Goal: Task Accomplishment & Management: Manage account settings

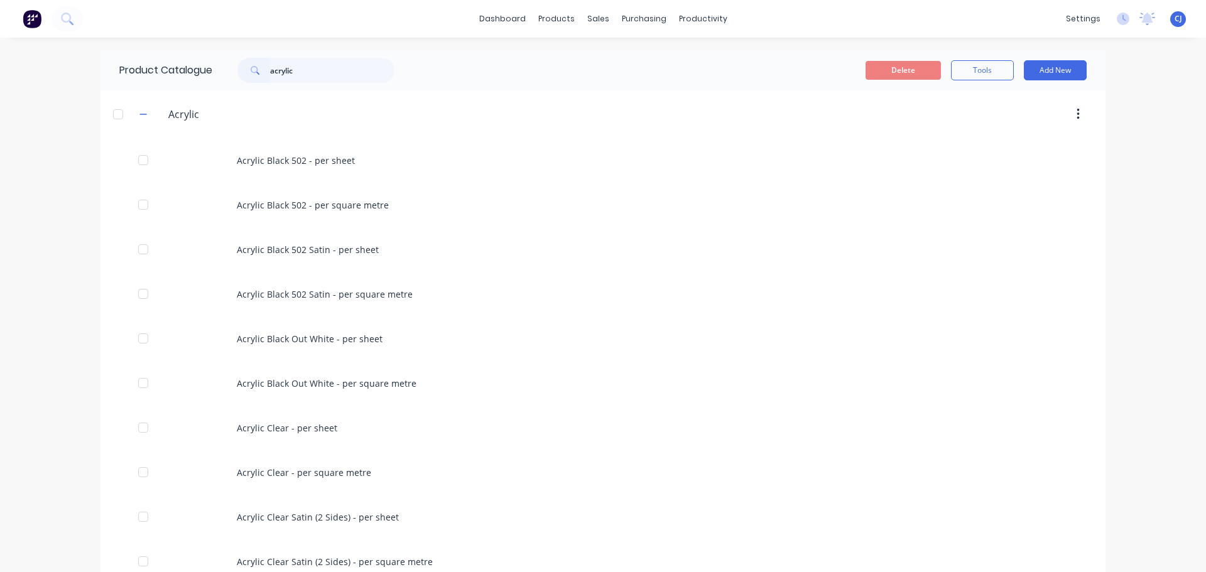
click at [286, 68] on input "acrylic" at bounding box center [332, 70] width 124 height 25
type input "acm fire"
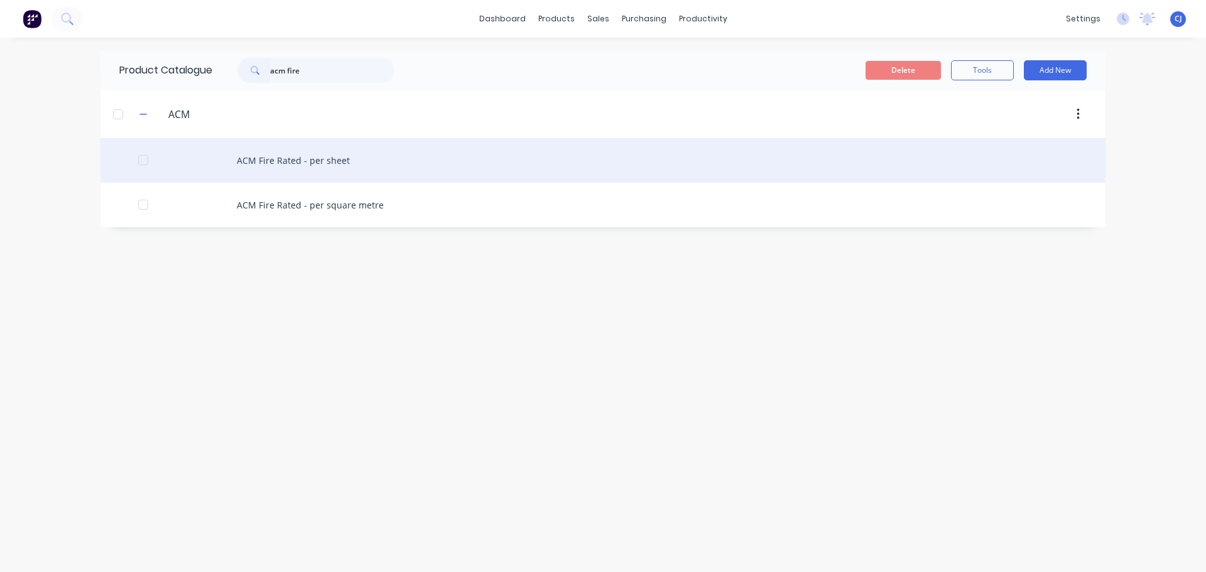
click at [270, 166] on div "ACM Fire Rated - per sheet" at bounding box center [603, 160] width 1005 height 45
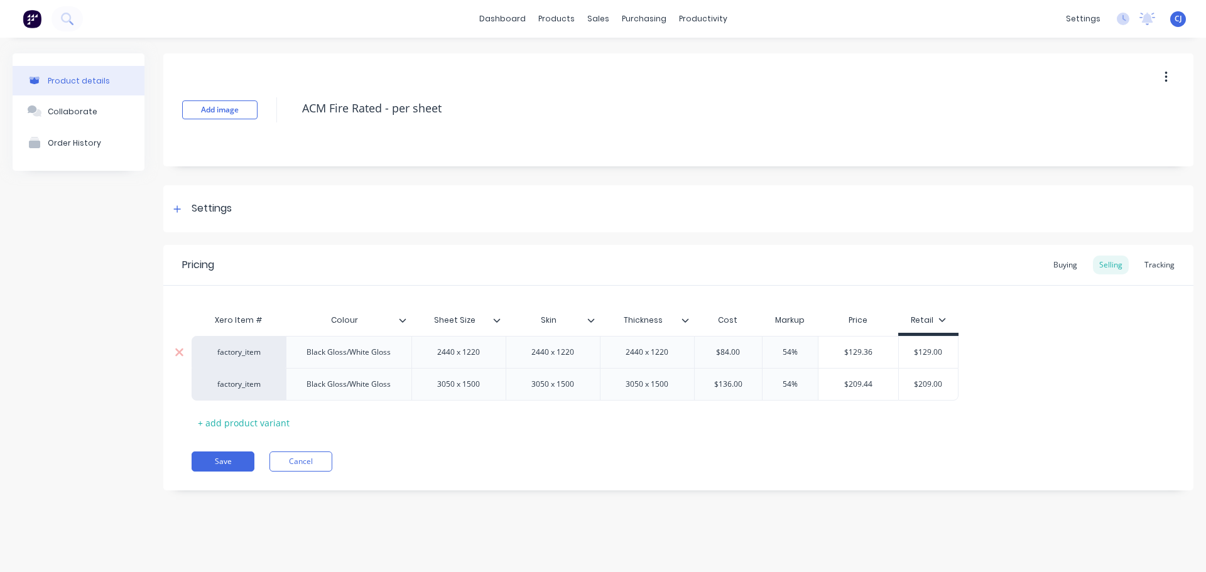
click at [547, 366] on div "2440 x 1220" at bounding box center [553, 352] width 94 height 32
click at [557, 353] on div "2440 x 1220" at bounding box center [552, 352] width 63 height 16
click at [530, 354] on div "2440 x 1220" at bounding box center [552, 352] width 63 height 16
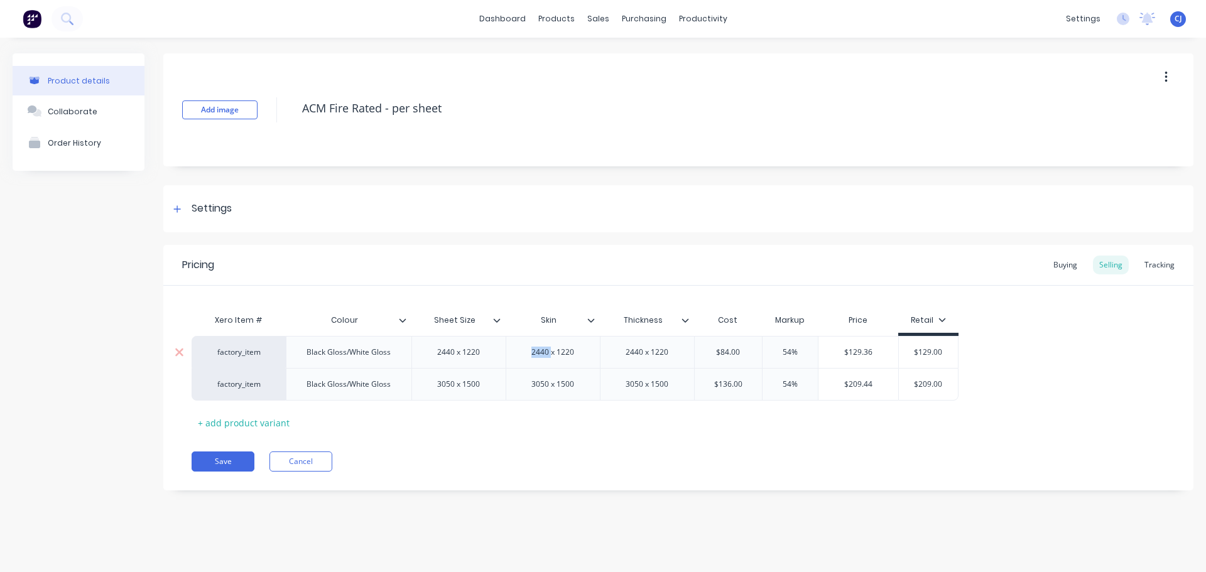
click at [553, 364] on div "2440 x 1220" at bounding box center [553, 352] width 94 height 32
click at [484, 350] on div "2440 x 1220" at bounding box center [458, 352] width 63 height 16
click at [467, 364] on div "2440 x 1220" at bounding box center [458, 352] width 94 height 32
click at [474, 358] on div "2440 x 1220" at bounding box center [458, 352] width 63 height 16
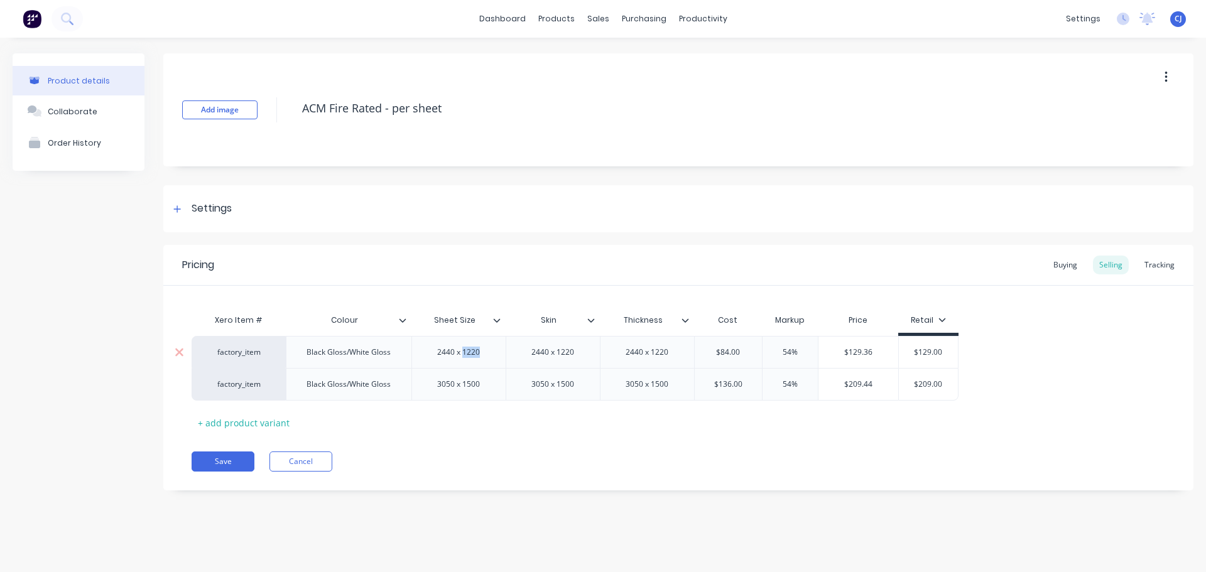
click at [474, 358] on div "2440 x 1220" at bounding box center [458, 352] width 63 height 16
click at [455, 358] on div "2440 x 1220" at bounding box center [458, 352] width 63 height 16
click at [497, 322] on icon at bounding box center [497, 321] width 8 height 8
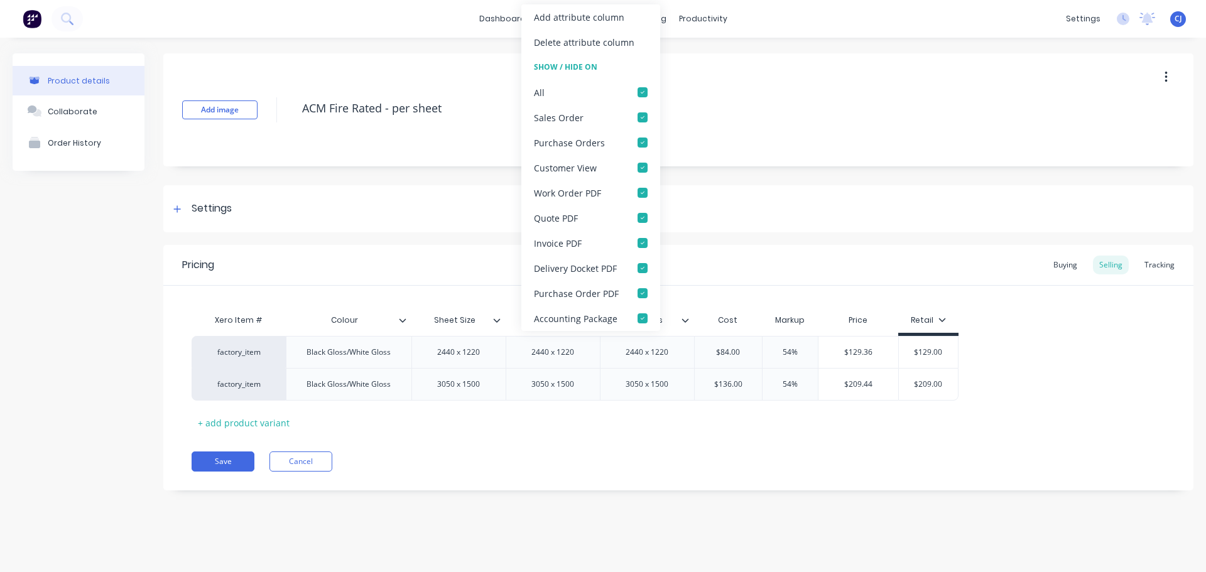
click at [497, 322] on icon at bounding box center [497, 321] width 8 height 8
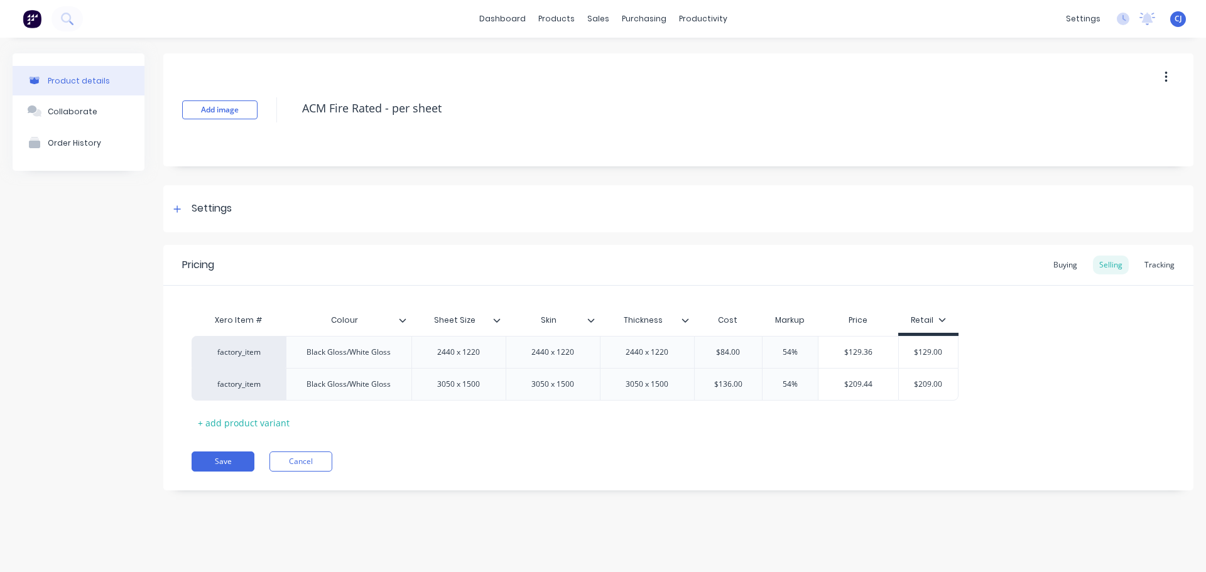
click at [1162, 79] on button "button" at bounding box center [1166, 77] width 30 height 23
click at [375, 354] on div "Black Gloss/White Gloss" at bounding box center [348, 352] width 104 height 16
click at [454, 356] on div "2440 x 1220" at bounding box center [458, 352] width 63 height 16
type textarea "x"
click at [536, 352] on div "2440 x 1220" at bounding box center [552, 352] width 63 height 16
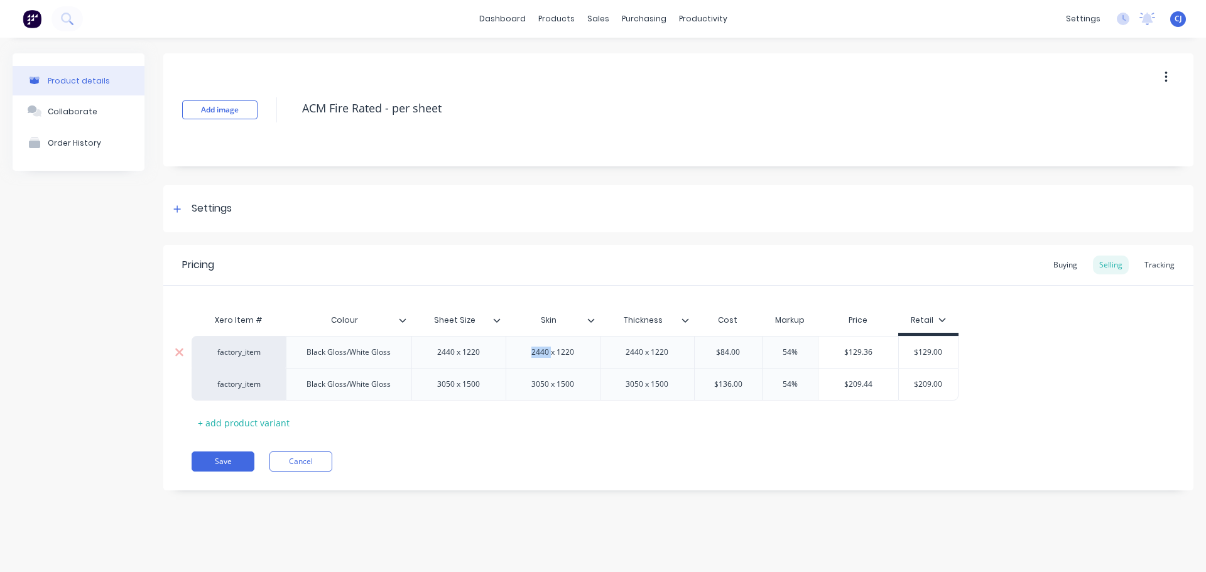
click at [536, 352] on div "2440 x 1220" at bounding box center [552, 352] width 63 height 16
click at [573, 351] on div "2440 x 1220" at bounding box center [552, 352] width 63 height 16
drag, startPoint x: 573, startPoint y: 351, endPoint x: 491, endPoint y: 342, distance: 83.4
click at [491, 342] on div "factory_item Black Gloss/White Gloss 2440 x 1220 2440 x 1220 2440 x 1220 $84.00…" at bounding box center [575, 352] width 767 height 32
click at [629, 358] on div "2440 x 1220" at bounding box center [647, 352] width 63 height 16
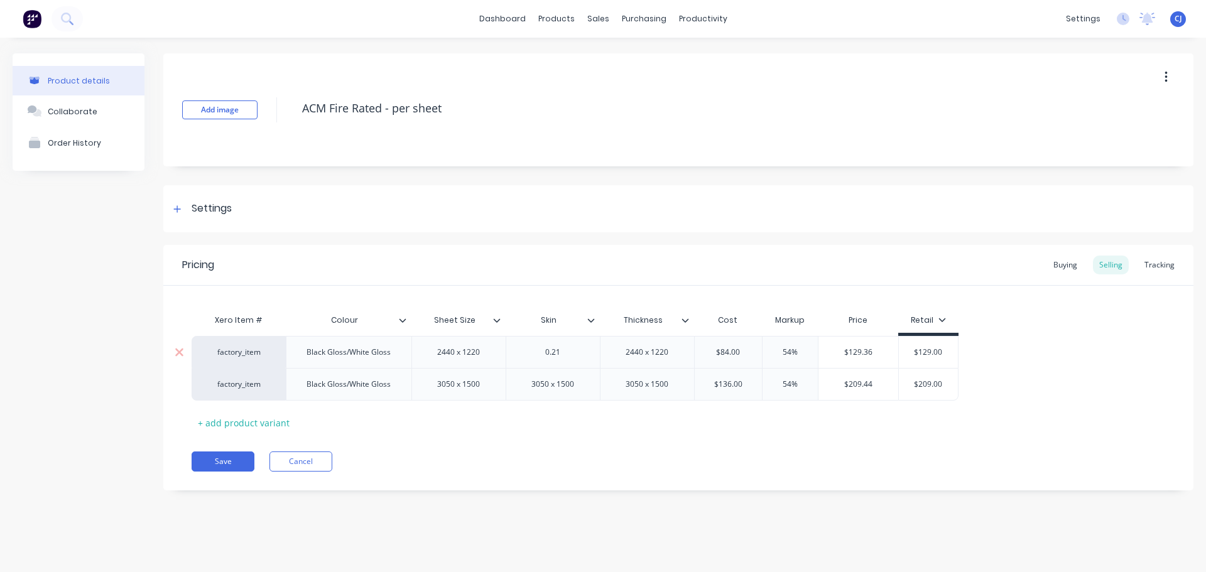
click at [581, 357] on div "0.21" at bounding box center [552, 352] width 63 height 16
click at [544, 357] on div "0.21" at bounding box center [552, 352] width 63 height 16
type textarea "x"
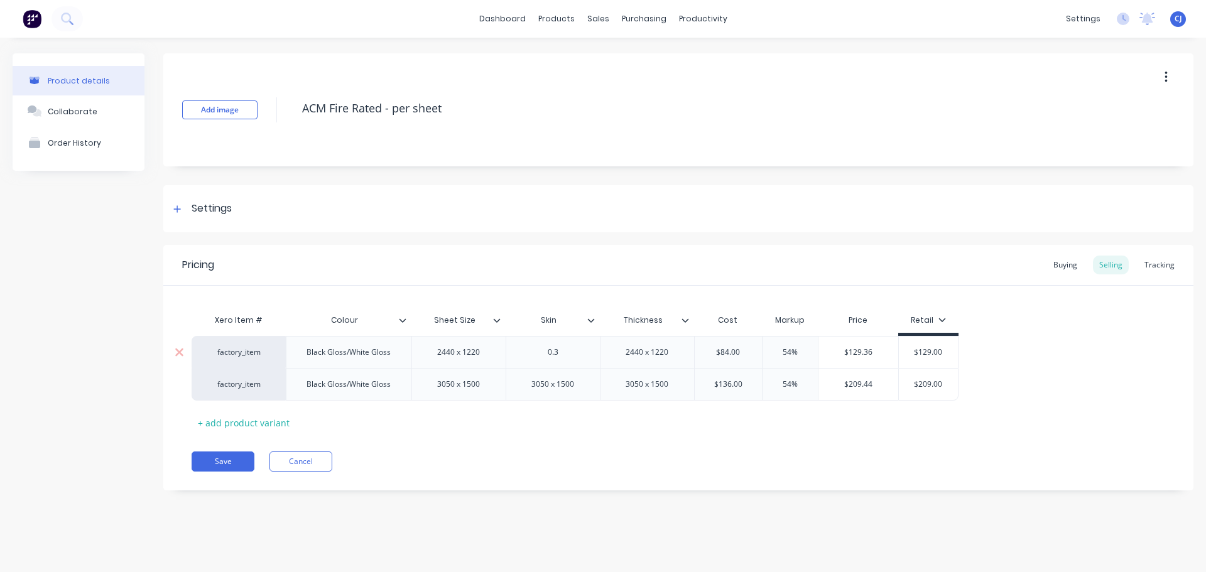
click at [644, 352] on div "2440 x 1220" at bounding box center [647, 352] width 63 height 16
click at [682, 357] on div "2440 x 1220" at bounding box center [647, 352] width 94 height 32
click at [673, 352] on div "2440 x 1220" at bounding box center [647, 352] width 63 height 16
drag, startPoint x: 673, startPoint y: 352, endPoint x: 612, endPoint y: 347, distance: 61.2
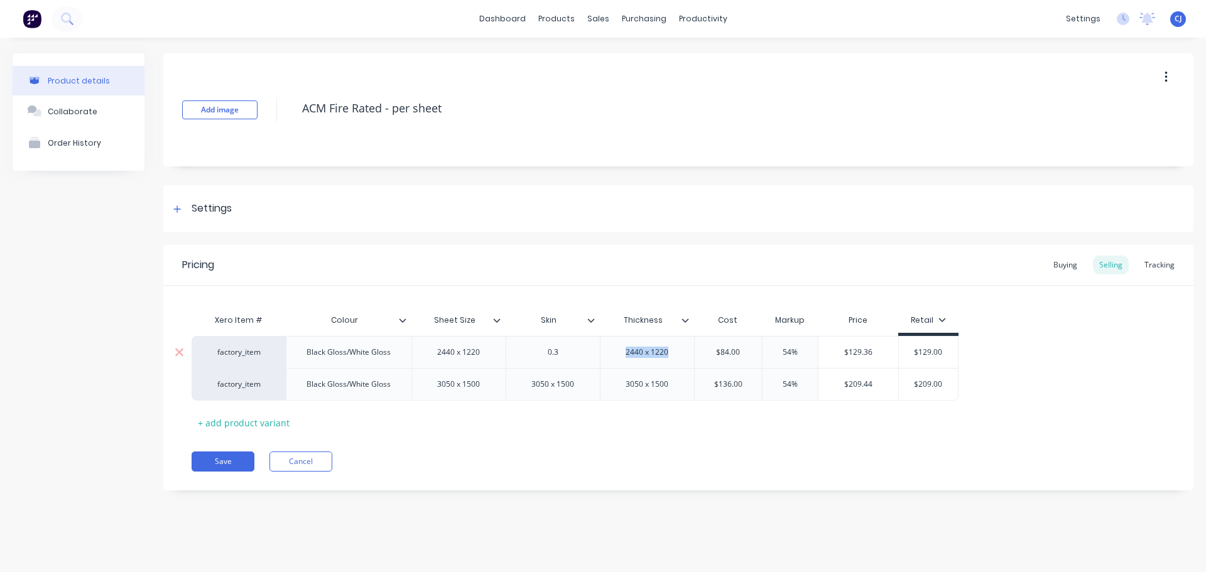
click at [612, 347] on div "2440 x 1220" at bounding box center [647, 352] width 94 height 32
type textarea "x"
click at [543, 384] on div "3050 x 1500" at bounding box center [552, 384] width 63 height 16
drag, startPoint x: 582, startPoint y: 384, endPoint x: 533, endPoint y: 383, distance: 49.7
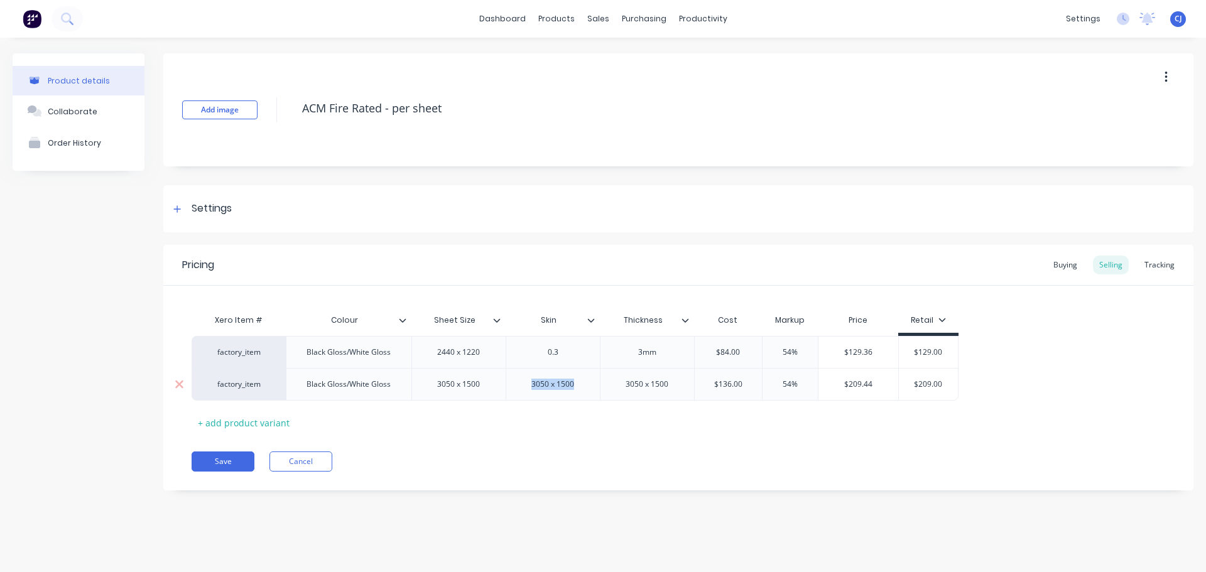
click at [533, 383] on div "3050 x 1500" at bounding box center [552, 384] width 63 height 16
type textarea "x"
click at [647, 383] on div "3050 x 1500" at bounding box center [647, 384] width 63 height 16
drag, startPoint x: 674, startPoint y: 384, endPoint x: 616, endPoint y: 382, distance: 57.8
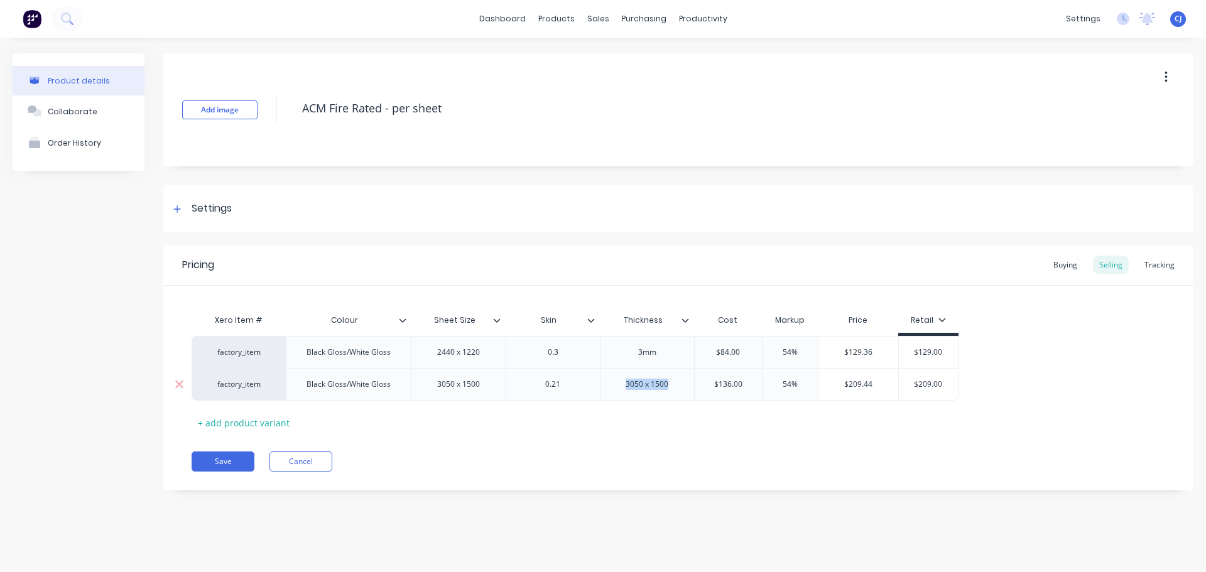
click at [616, 382] on div "3050 x 1500" at bounding box center [647, 384] width 63 height 16
click at [241, 460] on button "Save" at bounding box center [223, 462] width 63 height 20
type textarea "x"
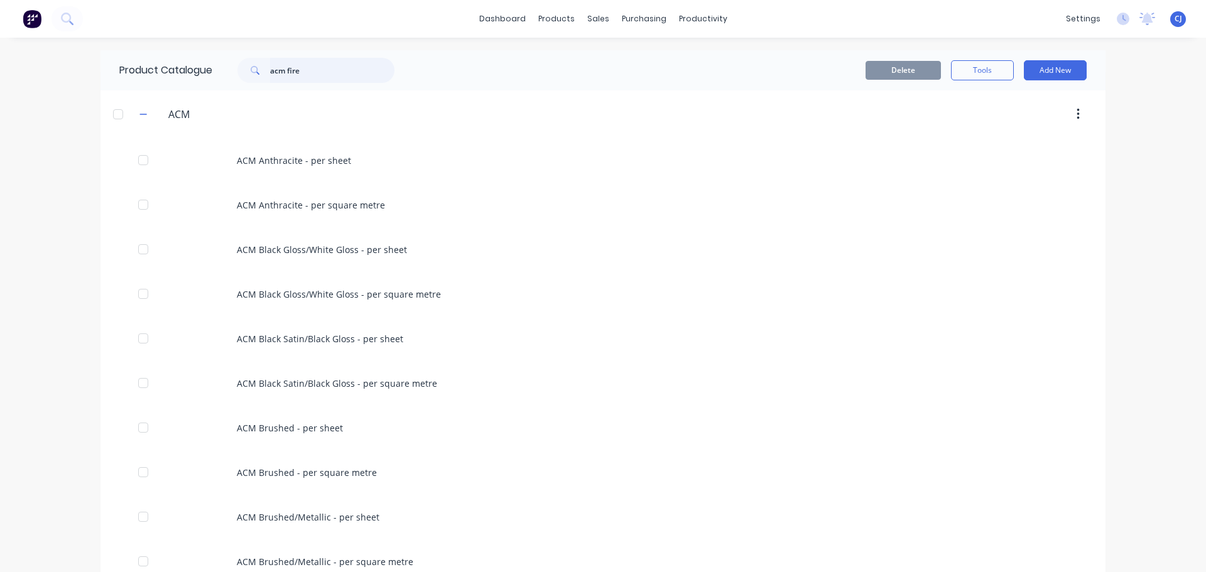
click at [307, 69] on input "acm fire" at bounding box center [332, 70] width 124 height 25
type input "acm fir"
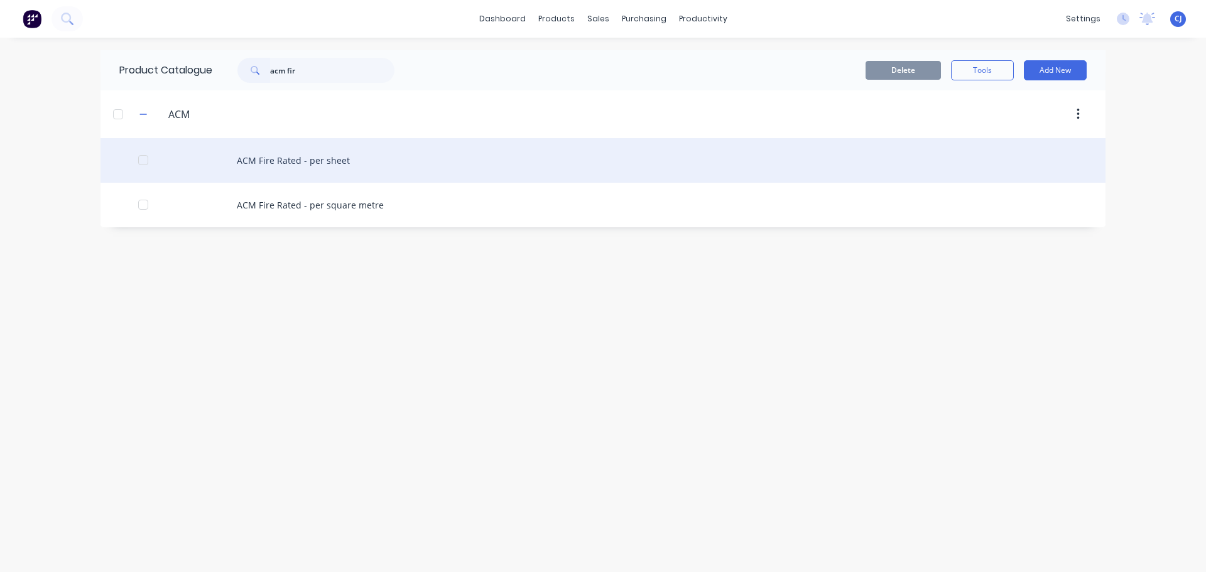
click at [322, 164] on div "ACM Fire Rated - per sheet" at bounding box center [603, 160] width 1005 height 45
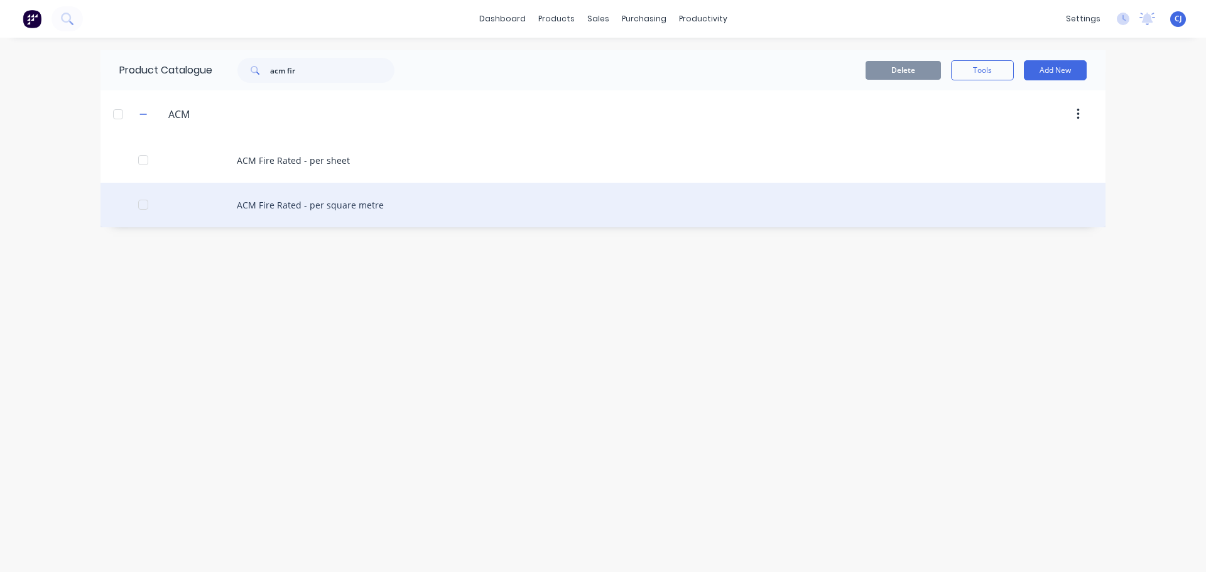
click at [273, 198] on div "ACM Fire Rated - per square metre" at bounding box center [603, 205] width 1005 height 45
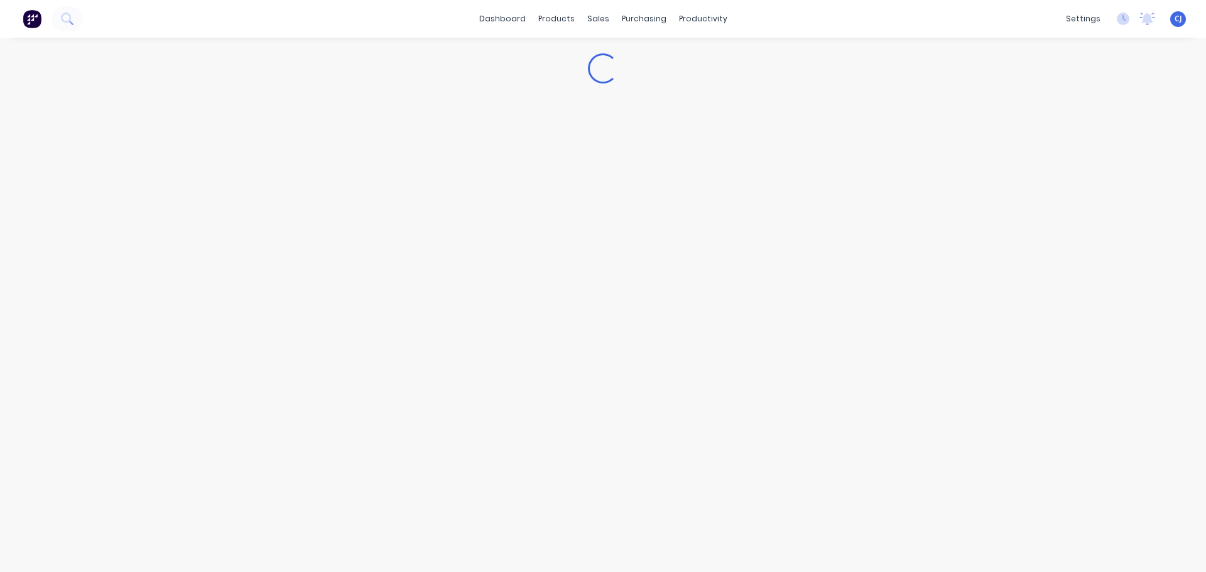
type textarea "x"
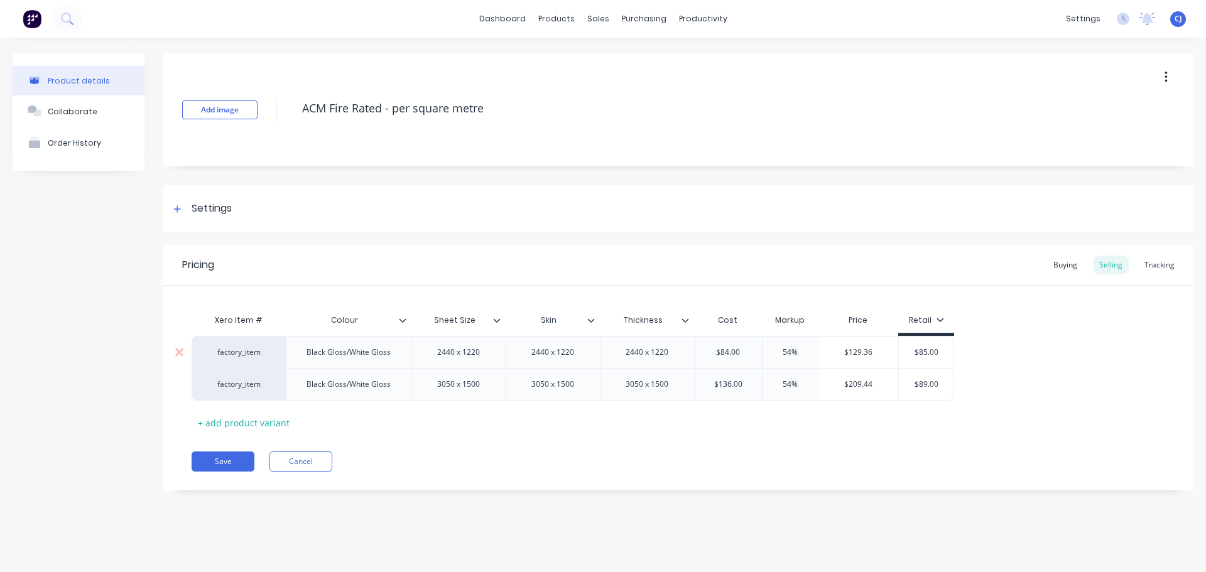
click at [555, 356] on div "2440 x 1220" at bounding box center [552, 352] width 63 height 16
drag, startPoint x: 584, startPoint y: 354, endPoint x: 522, endPoint y: 348, distance: 61.8
click at [522, 348] on div "2440 x 1220" at bounding box center [552, 352] width 63 height 16
type textarea "x"
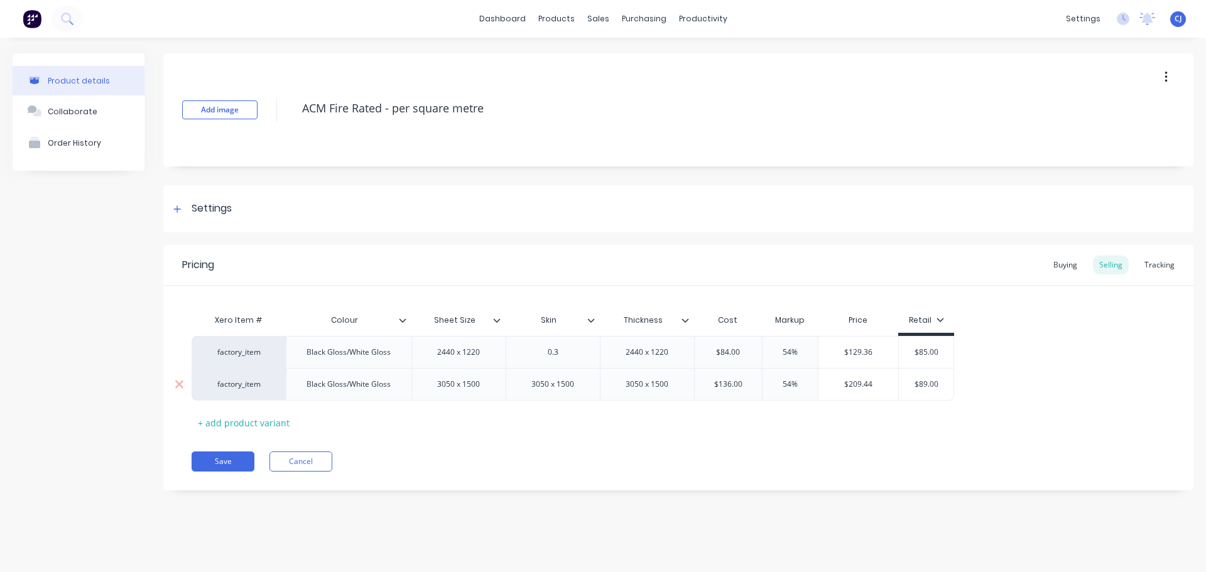
click at [553, 385] on div "3050 x 1500" at bounding box center [552, 384] width 63 height 16
drag, startPoint x: 580, startPoint y: 384, endPoint x: 535, endPoint y: 381, distance: 45.3
click at [535, 381] on div "3050 x 1500" at bounding box center [552, 384] width 63 height 16
drag, startPoint x: 679, startPoint y: 354, endPoint x: 661, endPoint y: 358, distance: 18.0
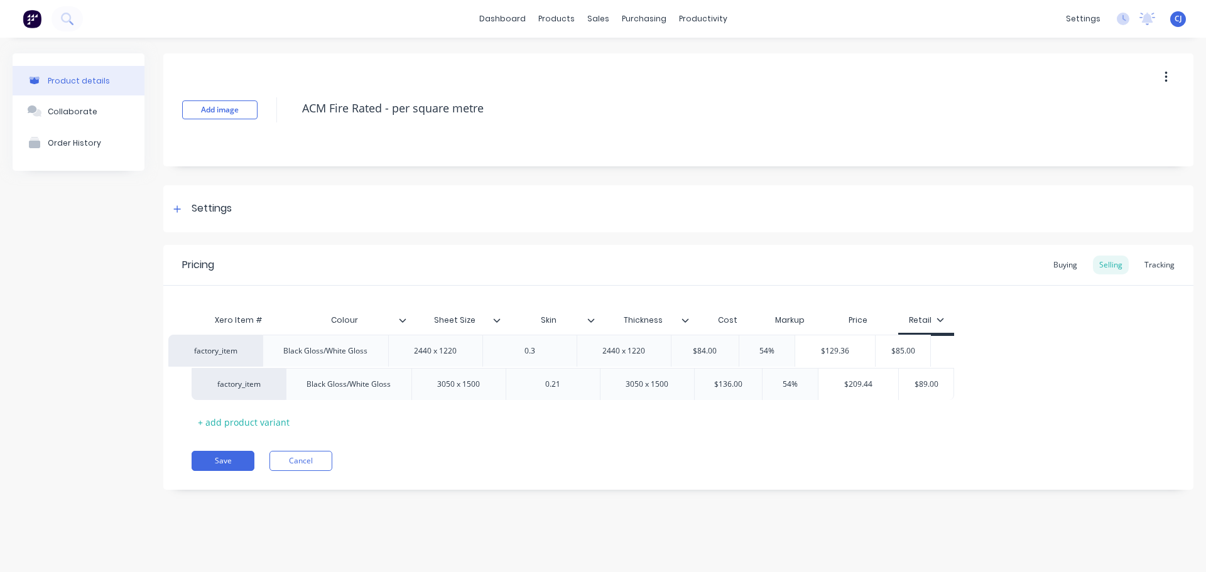
click at [661, 358] on div "factory_item Black Gloss/White Gloss 2440 x 1220 0.3 2440 x 1220 $84.00 54% $12…" at bounding box center [679, 368] width 974 height 64
type textarea "x"
click at [648, 352] on div "2440 x 1220" at bounding box center [647, 352] width 63 height 16
drag, startPoint x: 636, startPoint y: 351, endPoint x: 626, endPoint y: 351, distance: 10.1
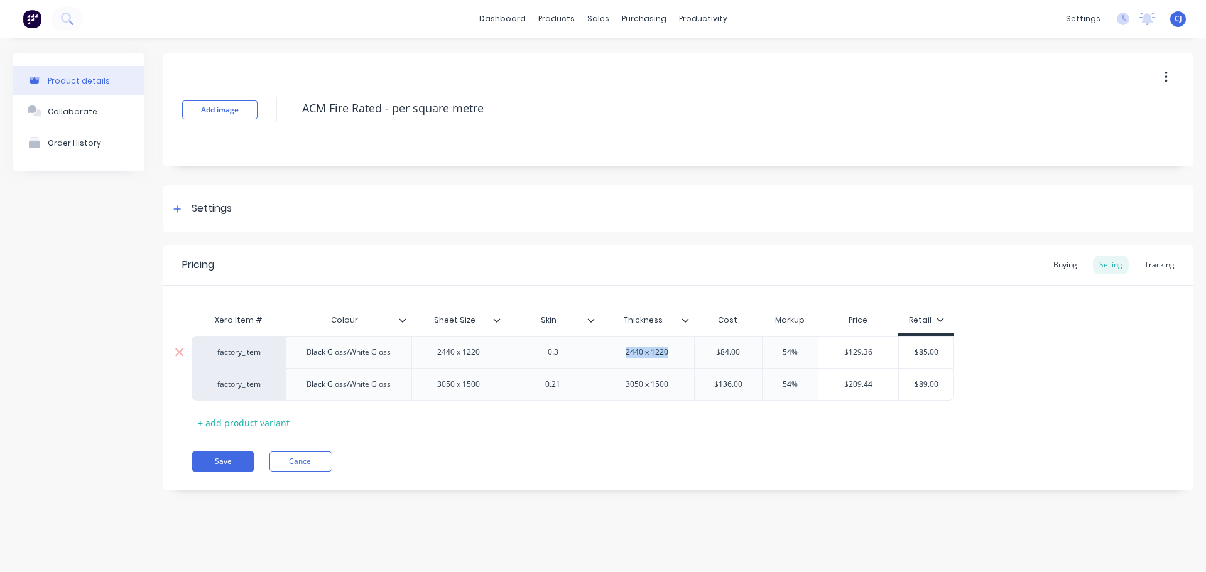
click at [626, 351] on div "2440 x 1220" at bounding box center [647, 352] width 63 height 16
type textarea "x"
click at [634, 381] on div "3050 x 1500" at bounding box center [647, 384] width 63 height 16
drag, startPoint x: 673, startPoint y: 384, endPoint x: 616, endPoint y: 384, distance: 56.5
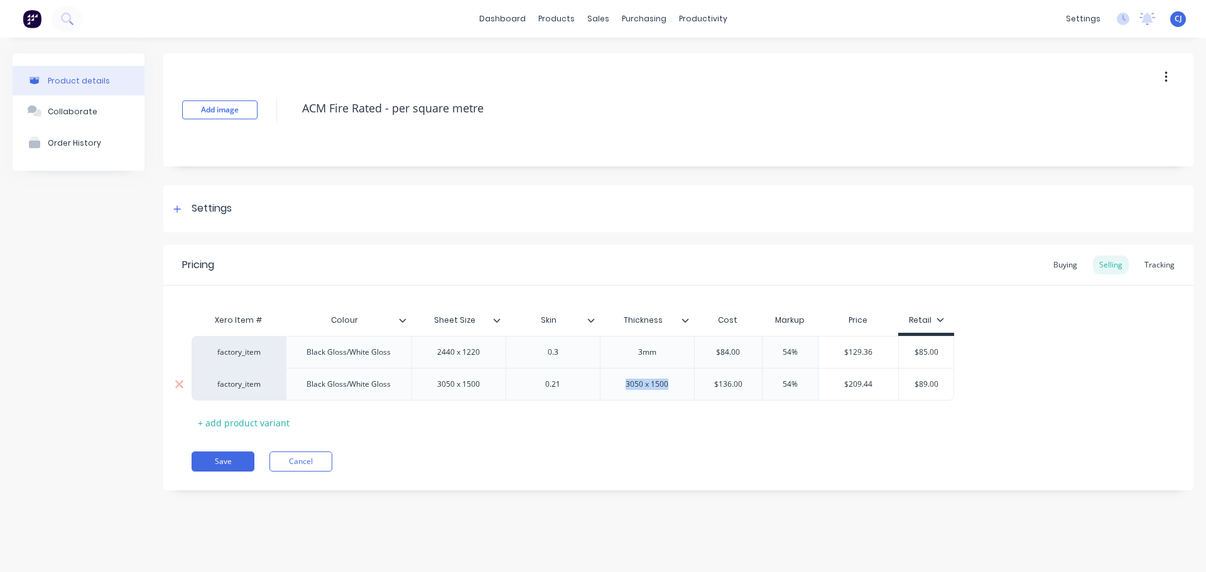
click at [616, 384] on div "3050 x 1500" at bounding box center [647, 384] width 63 height 16
click at [220, 457] on button "Save" at bounding box center [223, 462] width 63 height 20
type textarea "x"
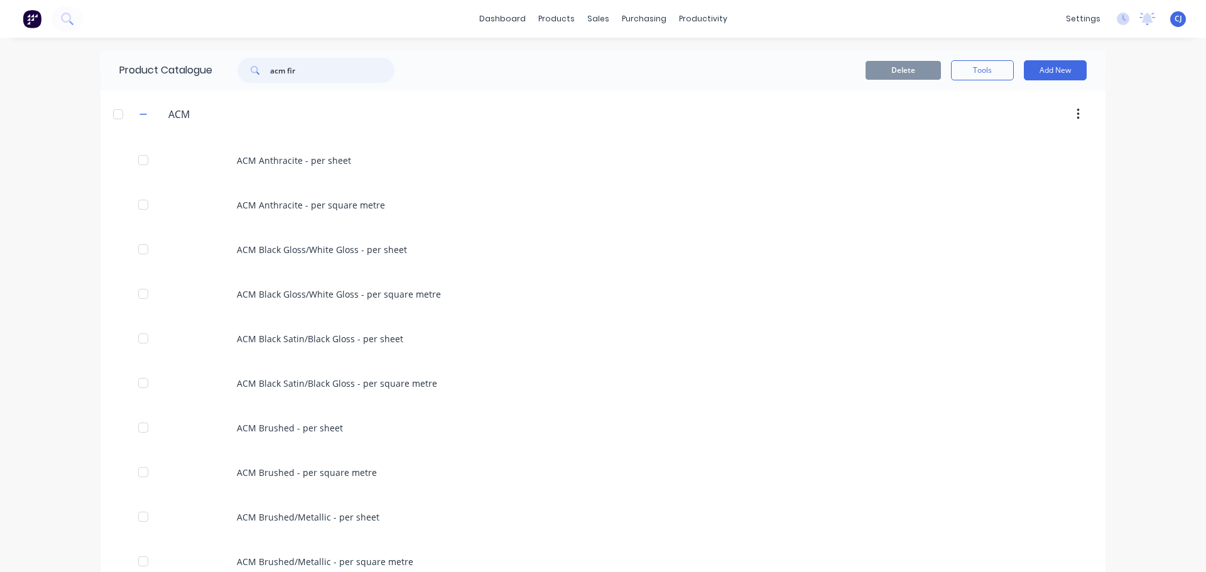
drag, startPoint x: 315, startPoint y: 77, endPoint x: 266, endPoint y: 75, distance: 49.1
click at [266, 75] on div "acm fir" at bounding box center [315, 70] width 157 height 25
type input "acrylic black"
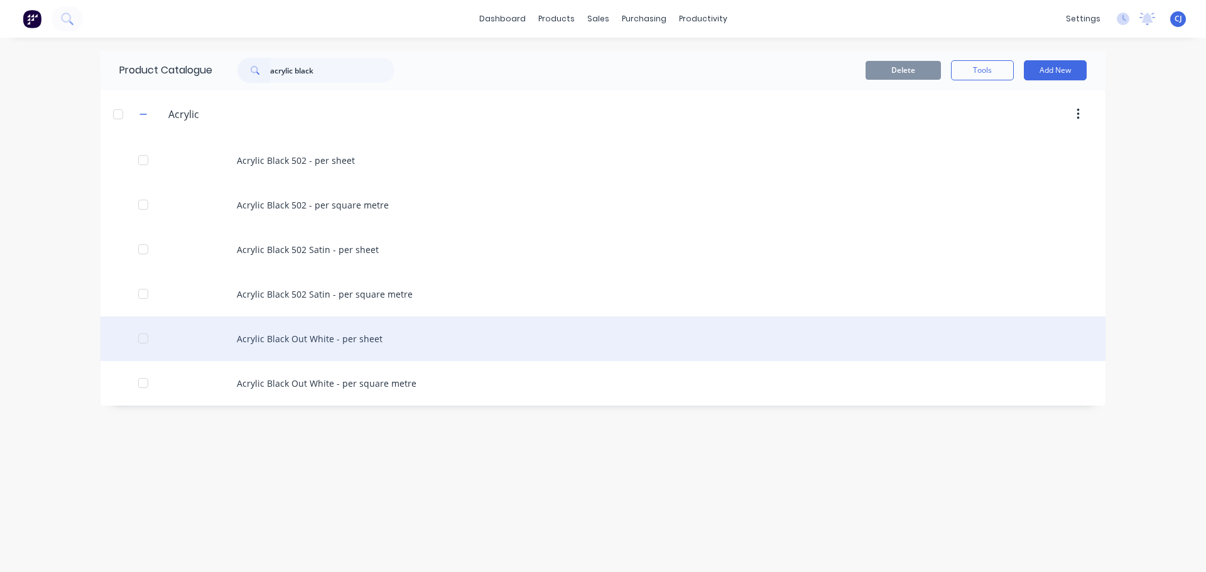
click at [281, 335] on div "Acrylic Black Out White - per sheet" at bounding box center [603, 339] width 1005 height 45
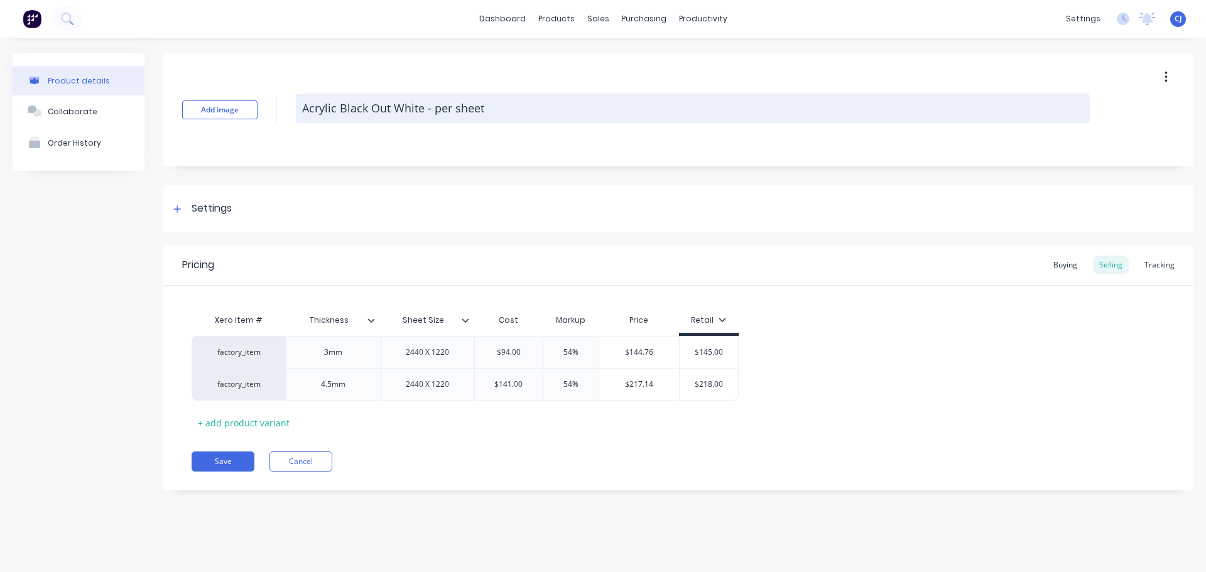
click at [348, 107] on textarea "Acrylic Black Out White - per sheet" at bounding box center [693, 109] width 794 height 30
click at [352, 106] on textarea "Acrylic Black Out White - per sheet" at bounding box center [693, 109] width 794 height 30
type textarea "x"
type textarea "Acrylic BOut White - per sheet"
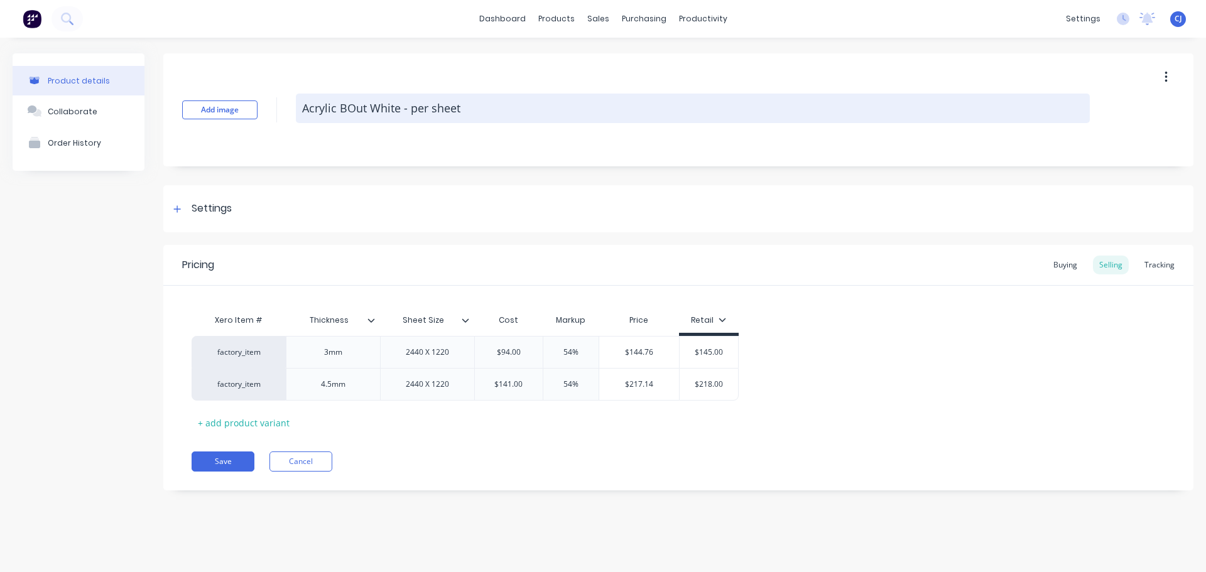
type textarea "x"
type textarea "Acrylic [PERSON_NAME] White - per sheet"
type textarea "x"
type textarea "Acrylic BloOut White - per sheet"
type textarea "x"
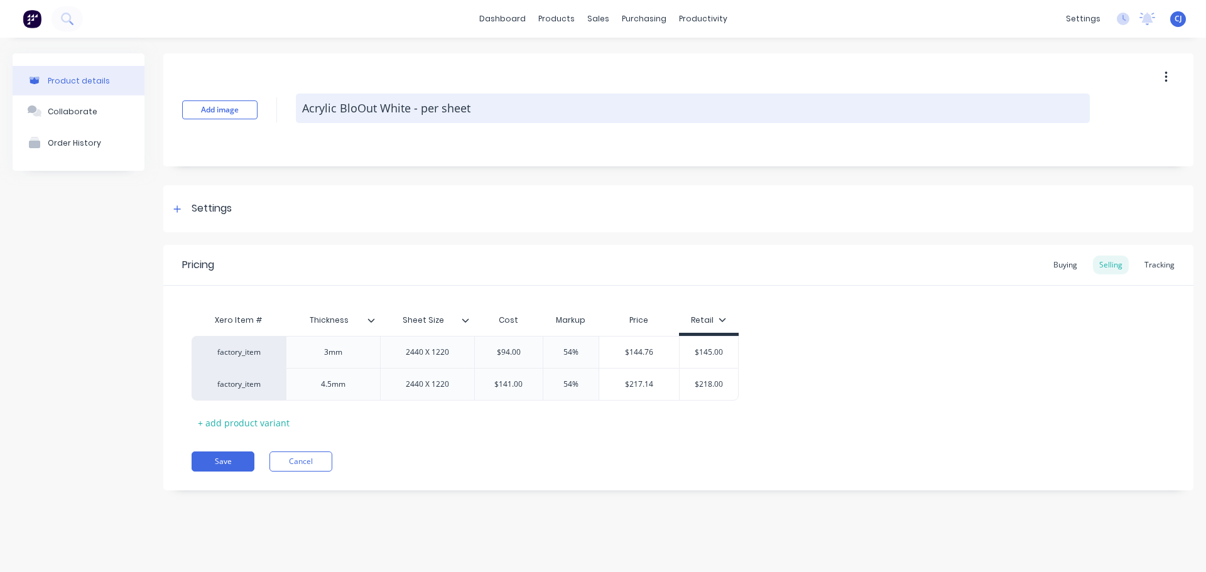
type textarea "Acrylic BlocOut White - per sheet"
type textarea "x"
type textarea "Acrylic BlockOut White - per sheet"
type textarea "x"
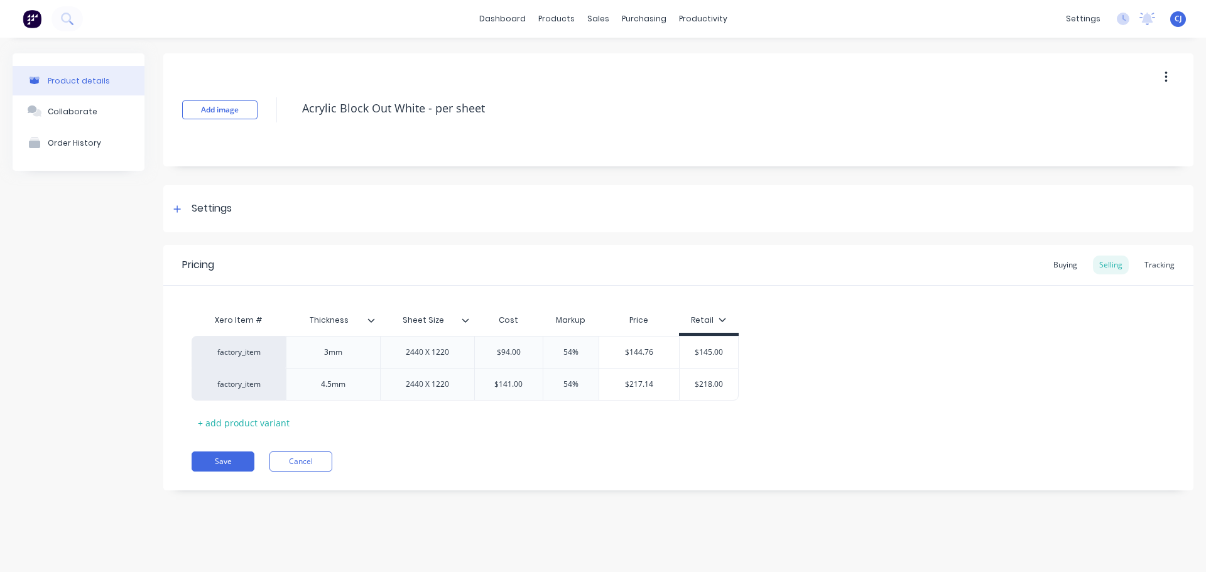
type textarea "Acrylic Block Out White - per sheet"
type textarea "x"
type textarea "Acrylic Block Out White - per sheet"
click at [454, 418] on div "Xero Item # Thickness Sheet Size Cost Markup Price Retail factory_item 3mm 2440…" at bounding box center [679, 370] width 974 height 125
click at [220, 464] on button "Save" at bounding box center [223, 462] width 63 height 20
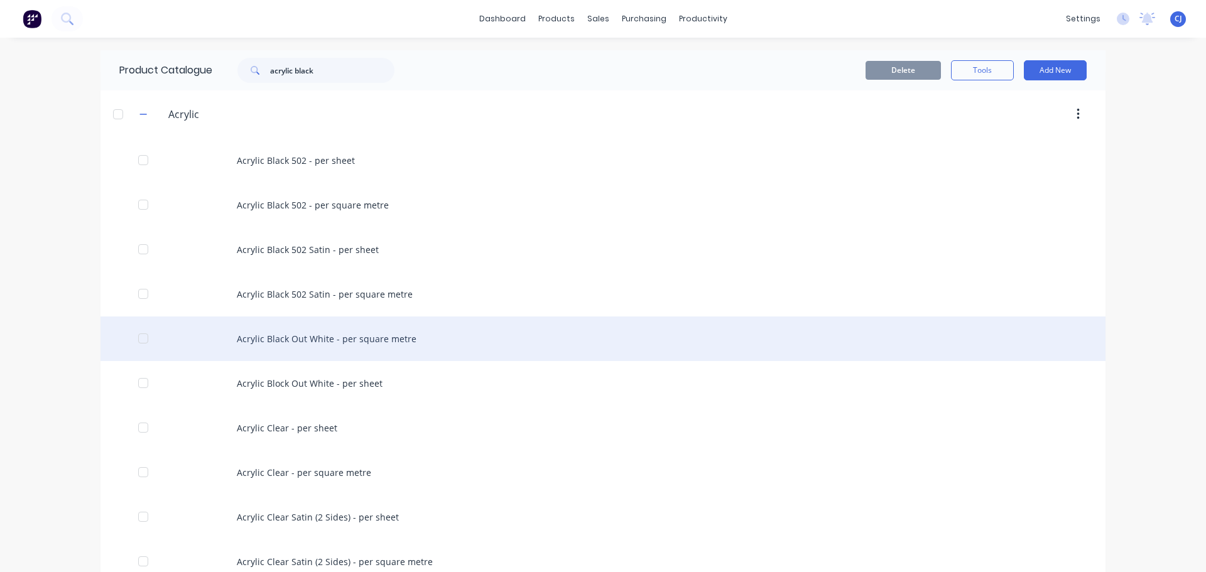
click at [312, 337] on div "Acrylic Black Out White - per square metre" at bounding box center [603, 339] width 1005 height 45
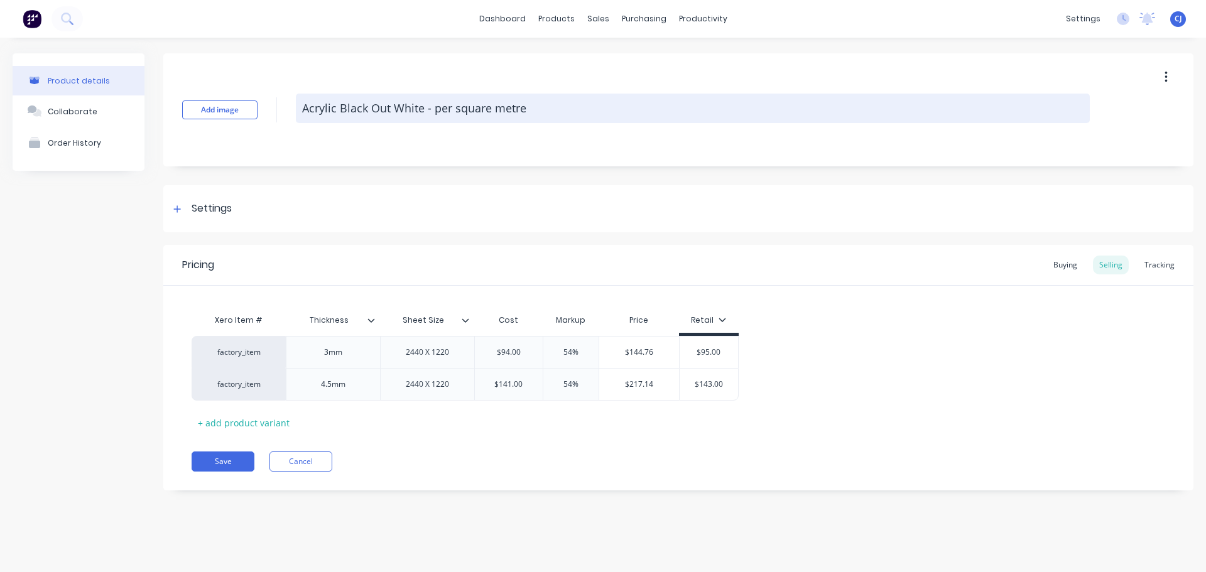
click at [351, 110] on textarea "Acrylic Black Out White - per square metre" at bounding box center [693, 109] width 794 height 30
type textarea "x"
type textarea "Acrylic BOut White - per square metre"
type textarea "x"
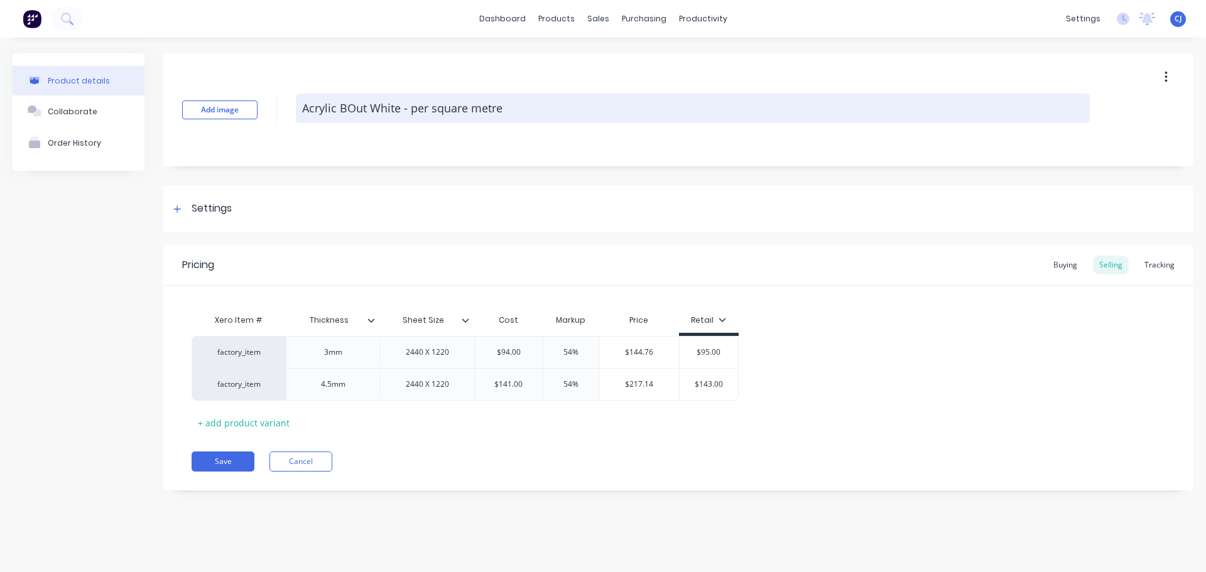
type textarea "Acrylic [PERSON_NAME] White - per square metre"
type textarea "x"
type textarea "Acrylic BloOut White - per square metre"
type textarea "x"
type textarea "Acrylic BlocOut White - per square metre"
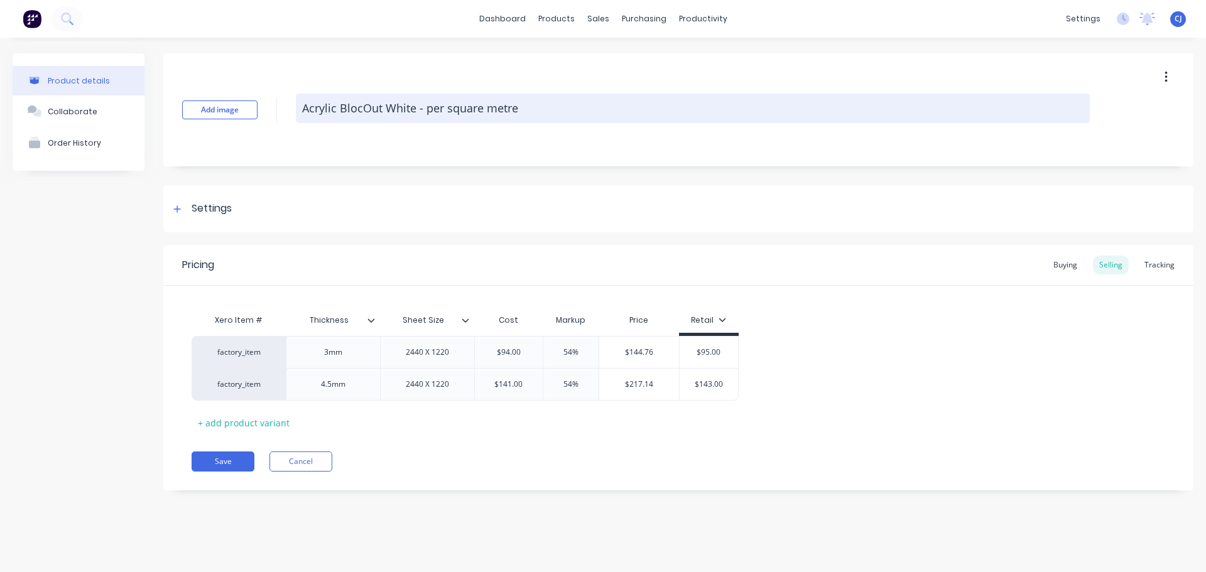
type textarea "x"
type textarea "Acrylic BlockOut White - per square metre"
type textarea "x"
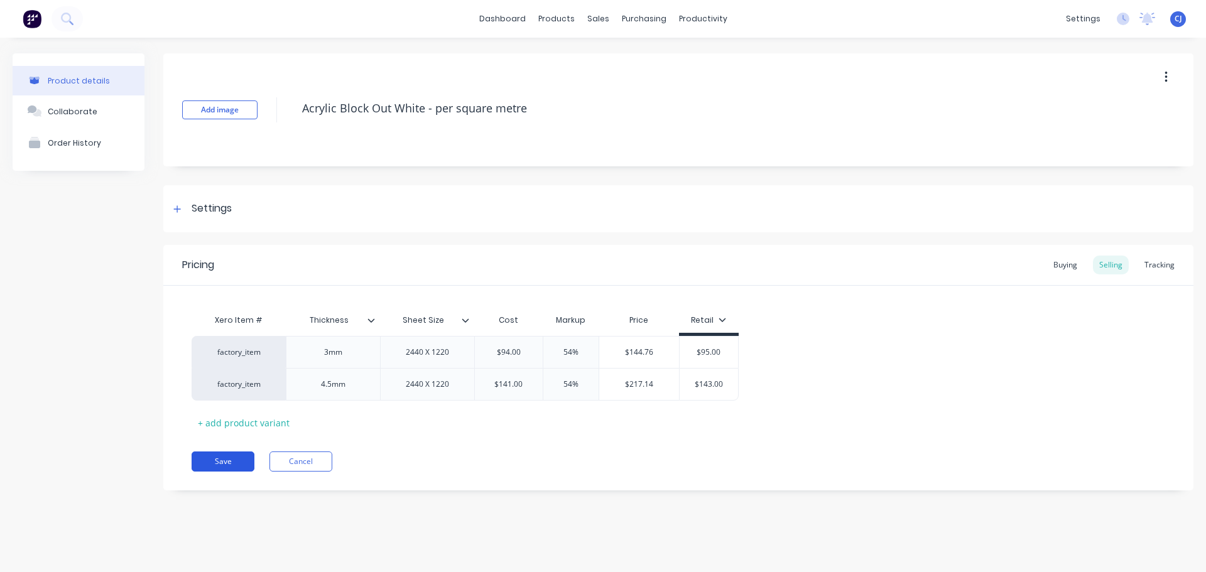
type textarea "Acrylic Block Out White - per square metre"
type textarea "x"
type textarea "Acrylic Block Out White - per square metre"
click at [242, 460] on button "Save" at bounding box center [223, 462] width 63 height 20
type textarea "x"
